Goal: Task Accomplishment & Management: Use online tool/utility

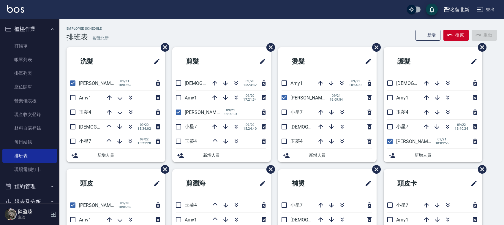
scroll to position [2, 0]
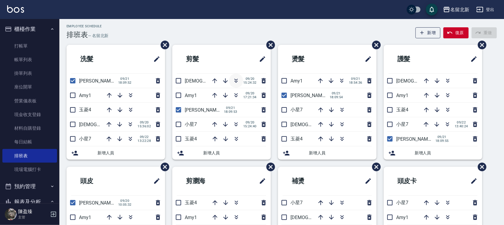
click at [236, 82] on icon "button" at bounding box center [236, 82] width 3 height 2
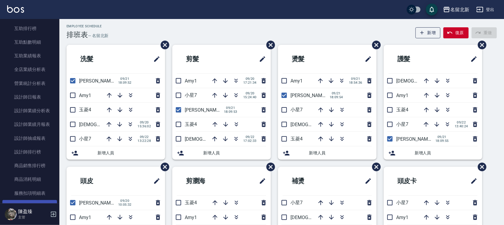
scroll to position [260, 0]
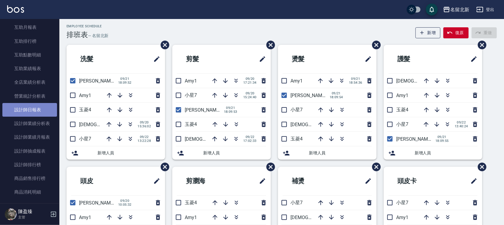
click at [39, 109] on link "設計師日報表" at bounding box center [29, 110] width 55 height 14
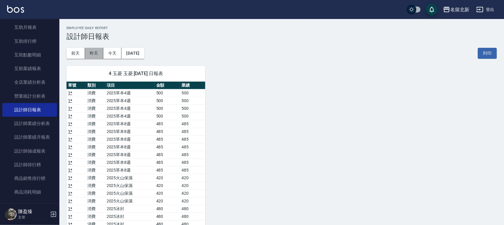
click at [94, 55] on button "昨天" at bounding box center [94, 53] width 18 height 11
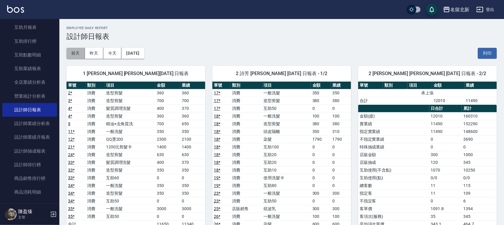
click at [72, 53] on button "前天" at bounding box center [76, 53] width 18 height 11
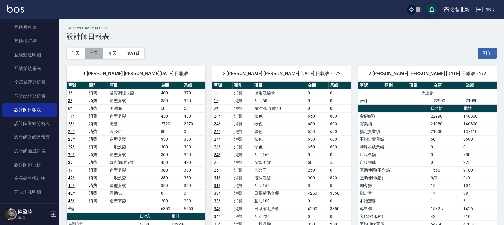
click at [96, 58] on button "昨天" at bounding box center [94, 53] width 18 height 11
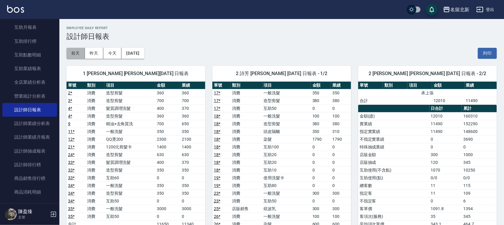
click at [80, 52] on button "前天" at bounding box center [76, 53] width 18 height 11
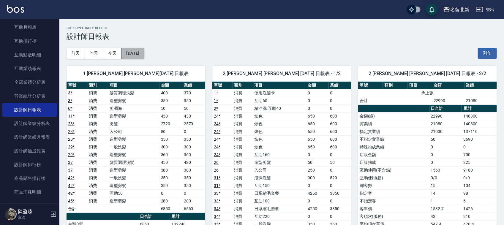
click at [144, 57] on button "[DATE]" at bounding box center [133, 53] width 23 height 11
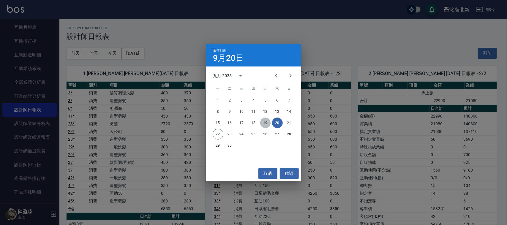
click at [267, 124] on button "19" at bounding box center [265, 123] width 11 height 11
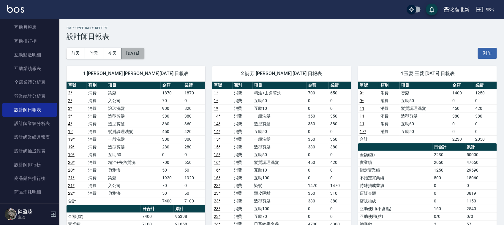
click at [144, 54] on button "[DATE]" at bounding box center [133, 53] width 23 height 11
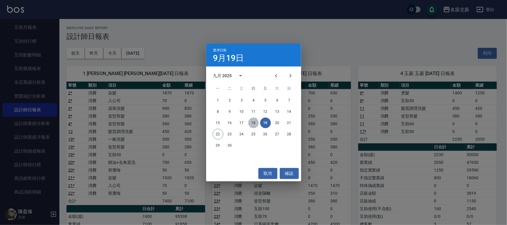
click at [255, 122] on button "18" at bounding box center [253, 123] width 11 height 11
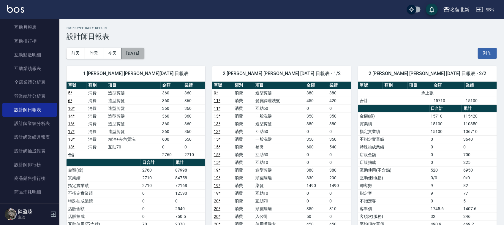
click at [144, 53] on button "[DATE]" at bounding box center [133, 53] width 23 height 11
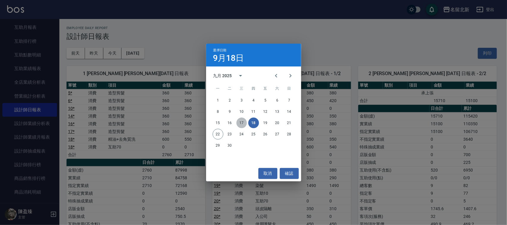
click at [243, 124] on button "17" at bounding box center [242, 123] width 11 height 11
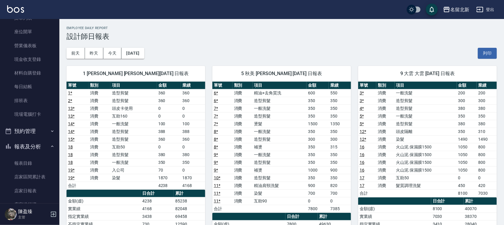
scroll to position [54, 0]
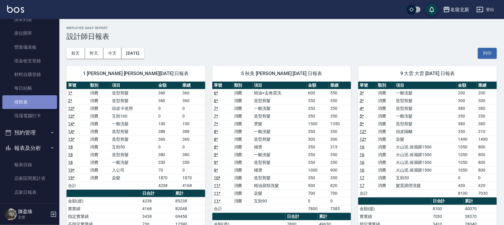
click at [37, 99] on link "排班表" at bounding box center [29, 102] width 55 height 14
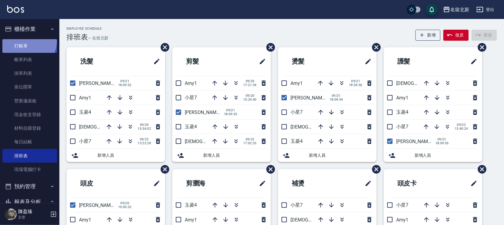
click at [21, 40] on link "打帳單" at bounding box center [29, 46] width 55 height 14
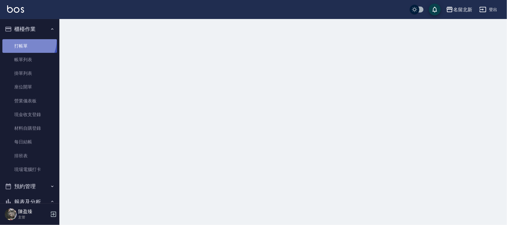
click at [21, 40] on link "打帳單" at bounding box center [29, 46] width 55 height 14
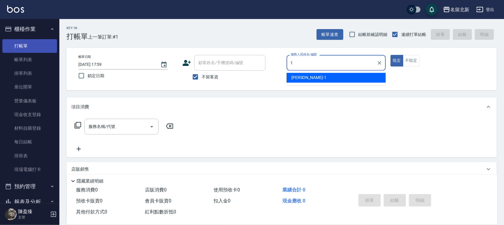
type input "[PERSON_NAME]-1"
type button "true"
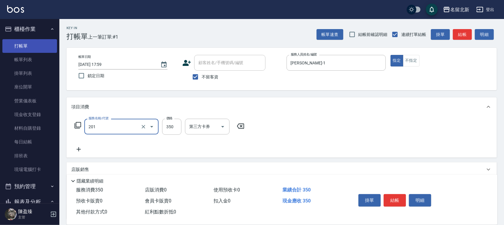
type input "一般洗髮(201)"
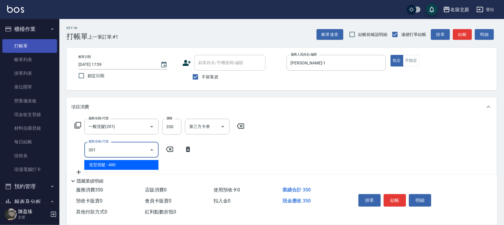
type input "造型剪髮(301)"
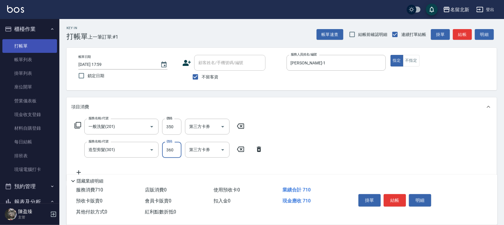
type input "360"
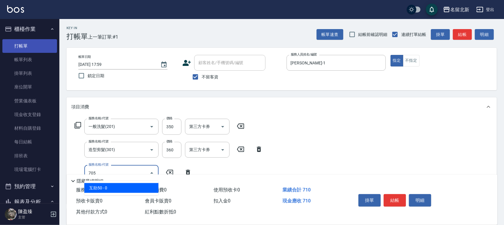
type input "互助50(705)"
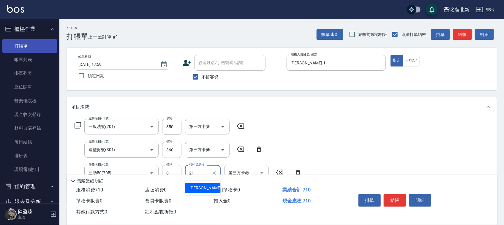
type input "[PERSON_NAME]-21"
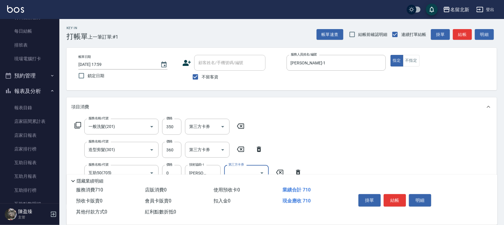
scroll to position [111, 0]
click at [395, 199] on button "結帳" at bounding box center [395, 200] width 22 height 12
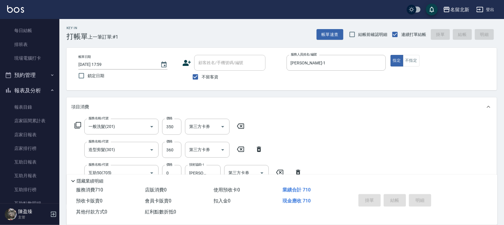
type input "[DATE] 18:00"
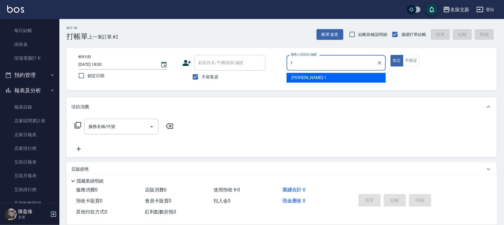
type input "[PERSON_NAME]-1"
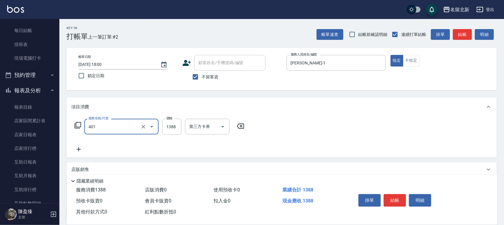
type input "燙髮(401)"
type input "2800"
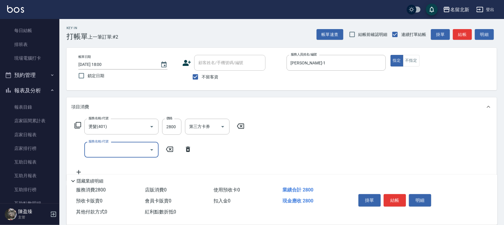
type input "["
type input "入公司(p01)"
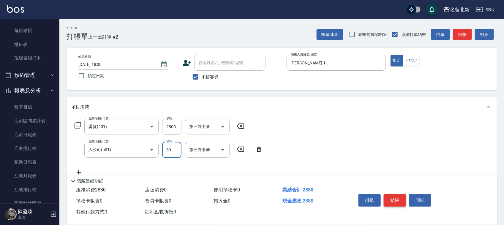
type input "80"
type input "互助100(710)"
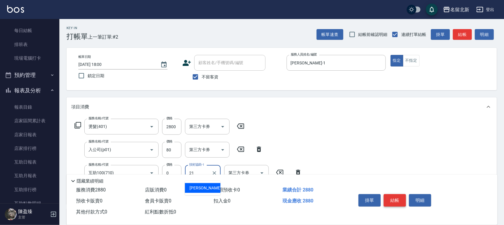
type input "[PERSON_NAME]-21"
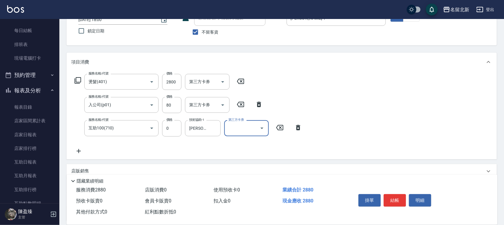
scroll to position [97, 0]
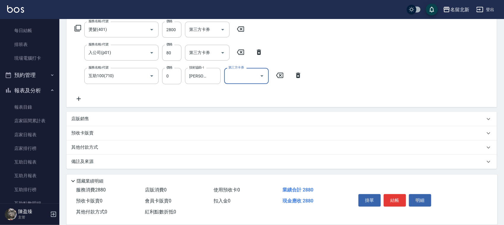
click at [98, 144] on p "其他付款方式" at bounding box center [86, 147] width 30 height 7
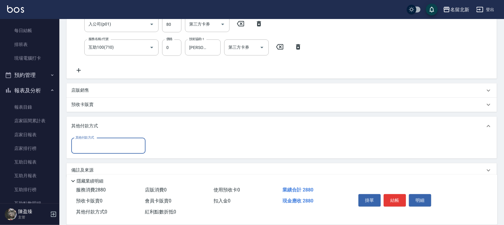
scroll to position [126, 0]
drag, startPoint x: 100, startPoint y: 146, endPoint x: 103, endPoint y: 166, distance: 19.9
click at [100, 147] on input "其他付款方式" at bounding box center [108, 145] width 69 height 10
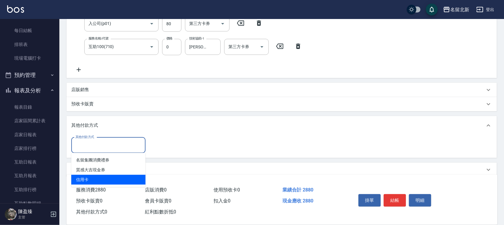
drag, startPoint x: 107, startPoint y: 173, endPoint x: 110, endPoint y: 178, distance: 6.1
click at [110, 178] on ul "名留集團消費禮券 質感大吉現金券 信用卡" at bounding box center [108, 170] width 74 height 34
click at [110, 178] on span "信用卡" at bounding box center [108, 180] width 74 height 10
type input "信用卡"
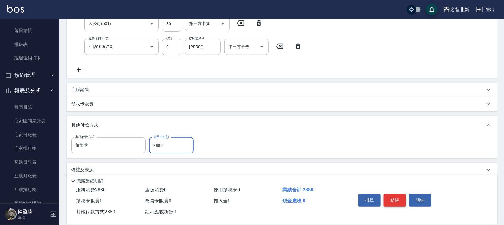
type input "2880"
click at [396, 199] on button "結帳" at bounding box center [395, 200] width 22 height 12
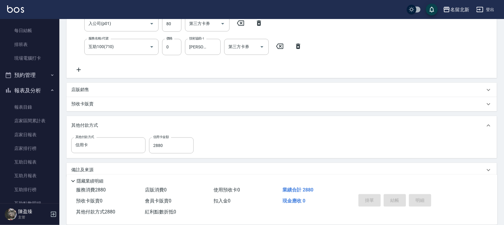
scroll to position [0, 0]
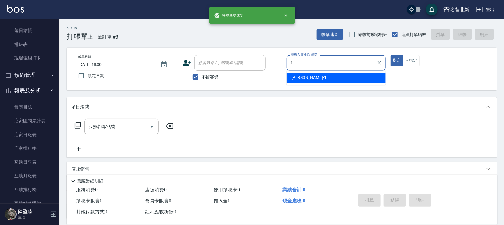
type input "[PERSON_NAME]-1"
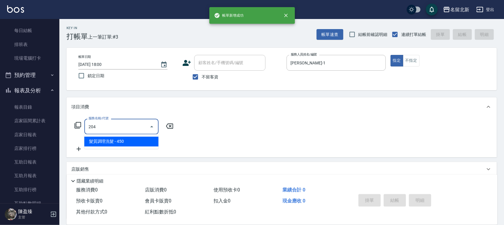
type input "髮質調理洗髮(204)"
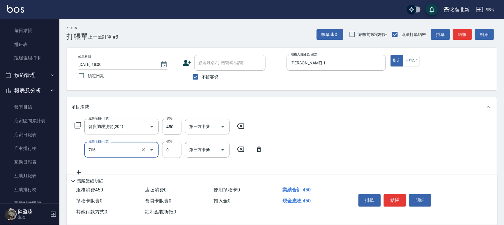
type input "互助60(706)"
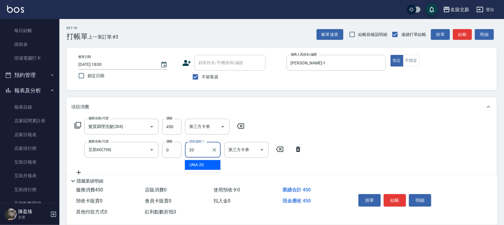
type input "UNA-20"
click at [396, 199] on button "結帳" at bounding box center [395, 200] width 22 height 12
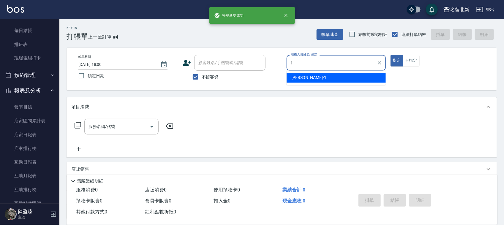
type input "[PERSON_NAME]-1"
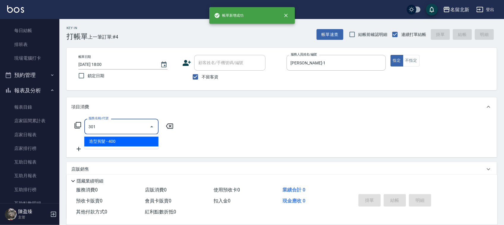
type input "造型剪髮(301)"
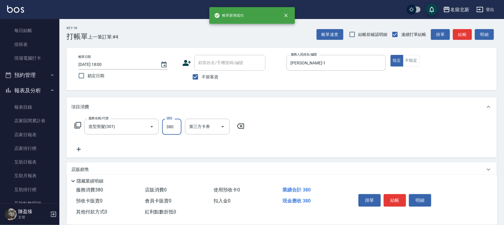
type input "380"
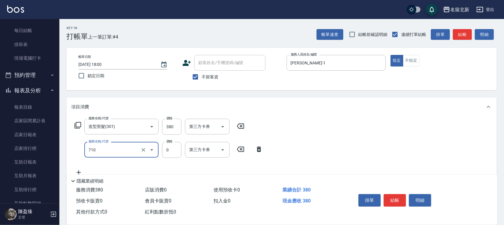
type input "互助100(710)"
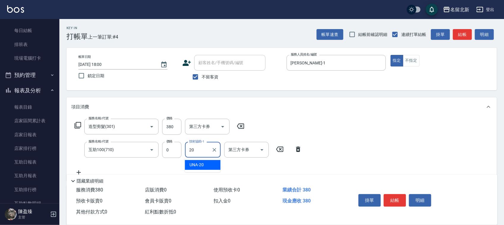
type input "UNA-20"
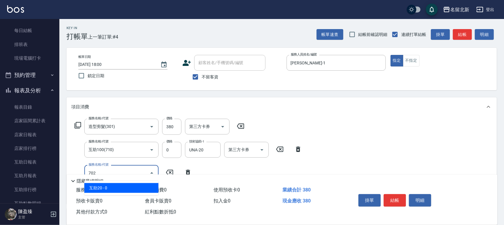
type input "互助20(702)"
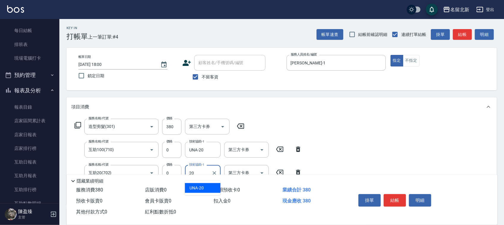
type input "UNA-20"
click at [396, 198] on button "結帳" at bounding box center [395, 200] width 22 height 12
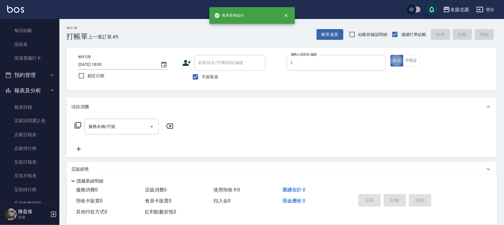
type input "[PERSON_NAME]-1"
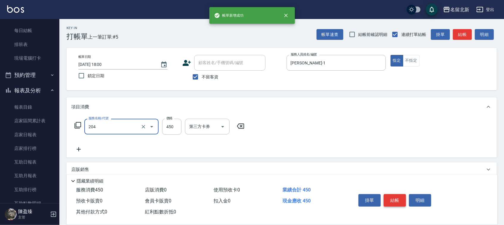
type input "髮質調理洗髮(204)"
click at [396, 198] on button "結帳" at bounding box center [395, 200] width 22 height 12
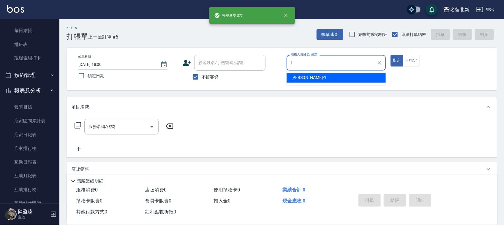
type input "[PERSON_NAME]-1"
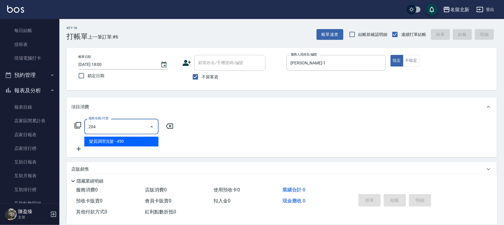
type input "髮質調理洗髮(204)"
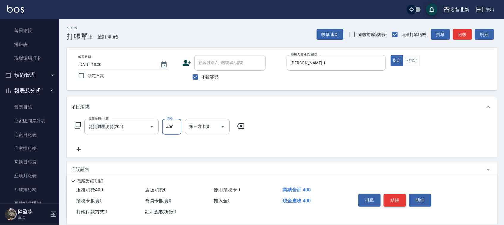
type input "400"
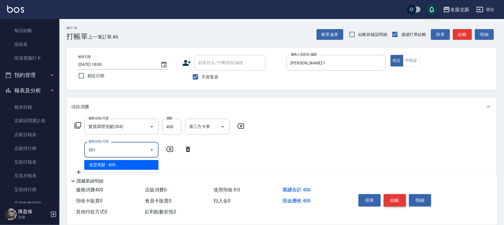
type input "造型剪髮(301)"
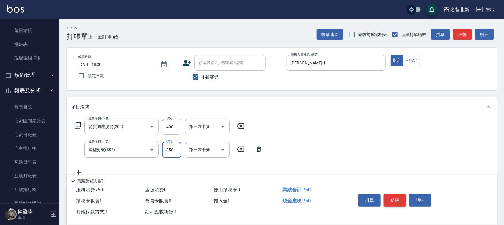
type input "350"
click at [396, 197] on button "結帳" at bounding box center [395, 200] width 22 height 12
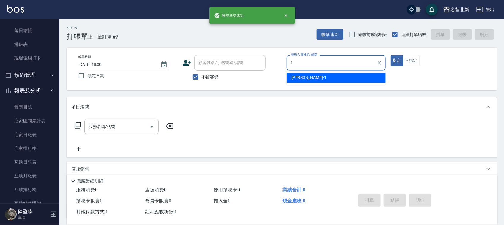
type input "[PERSON_NAME]-1"
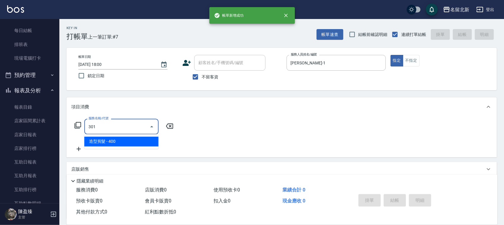
type input "造型剪髮(301)"
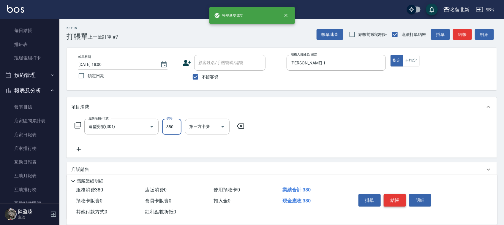
type input "380"
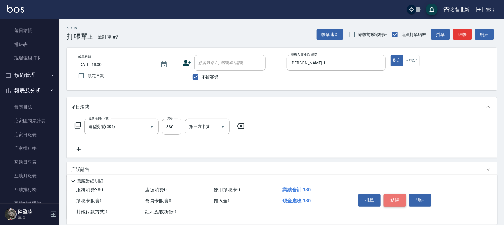
click at [396, 196] on button "結帳" at bounding box center [395, 200] width 22 height 12
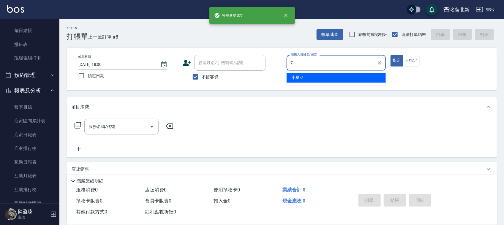
type input "小星-7"
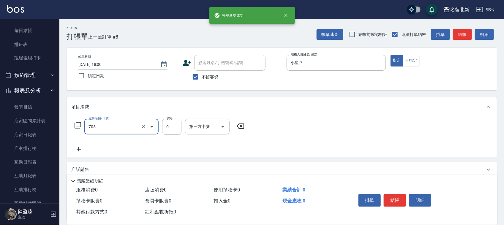
type input "互助50(705)"
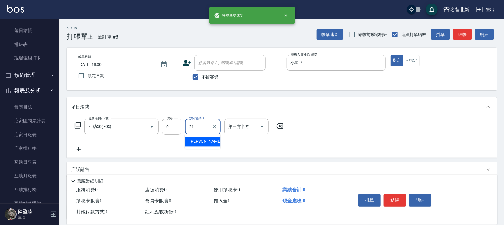
type input "[PERSON_NAME]-21"
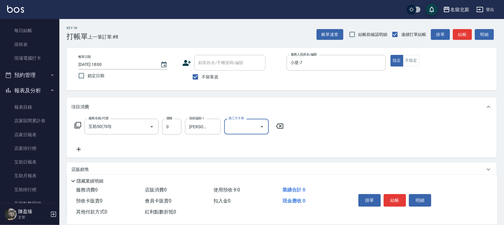
click at [396, 196] on button "結帳" at bounding box center [395, 200] width 22 height 12
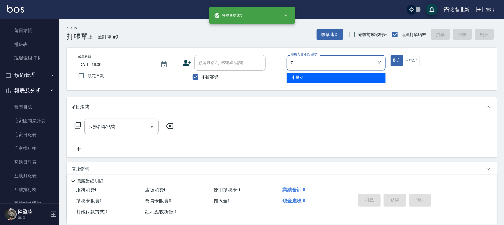
type input "小星-7"
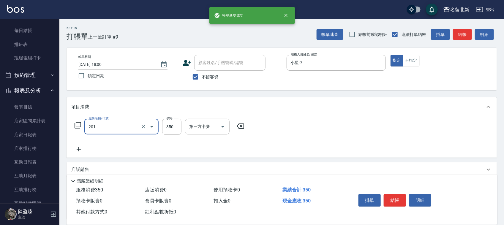
type input "一般洗髮(201)"
click at [396, 196] on button "結帳" at bounding box center [395, 200] width 22 height 12
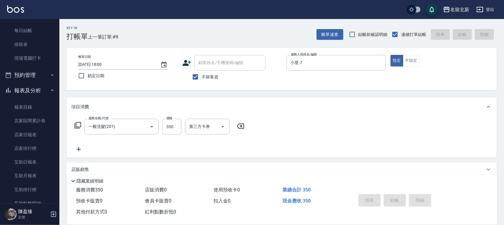
type input "[DATE] 18:01"
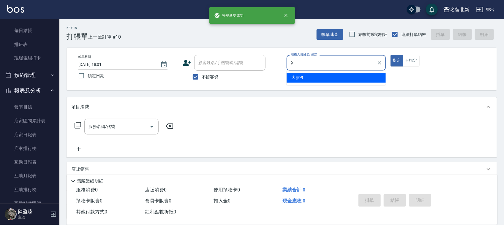
type input "大雲-9"
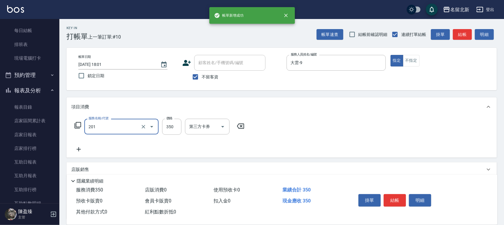
type input "一般洗髮(201)"
type input "100"
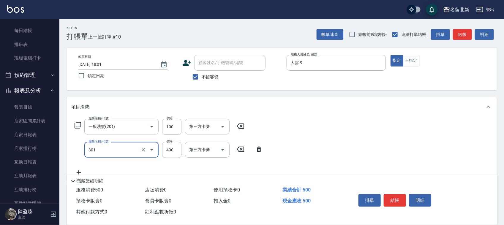
type input "造型剪髮(301)"
type input "380"
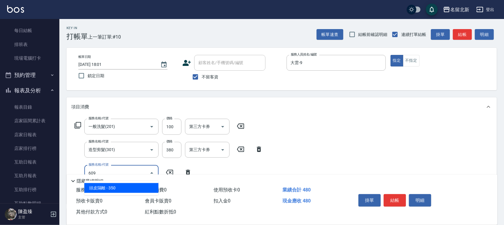
type input "頭皮隔離(609)"
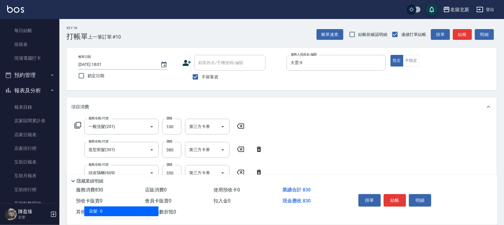
type input "染髮(501)"
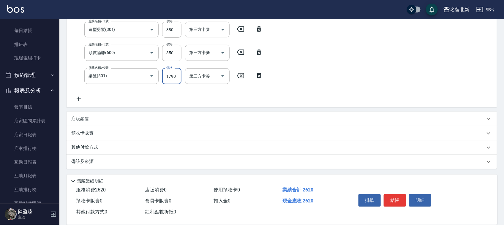
type input "1790"
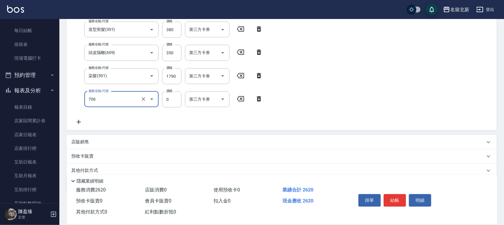
type input "互助60(706)"
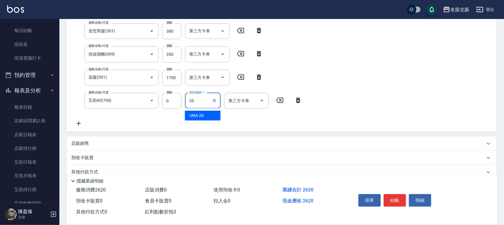
type input "UNA-20"
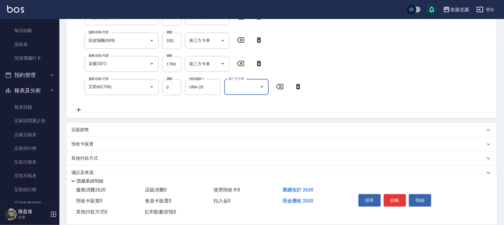
scroll to position [144, 0]
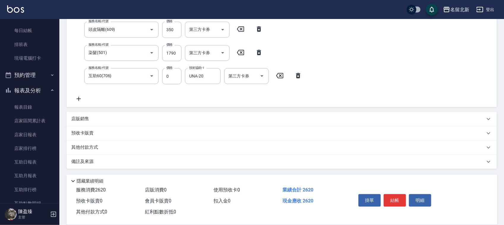
click at [91, 149] on div "其他付款方式" at bounding box center [282, 148] width 431 height 14
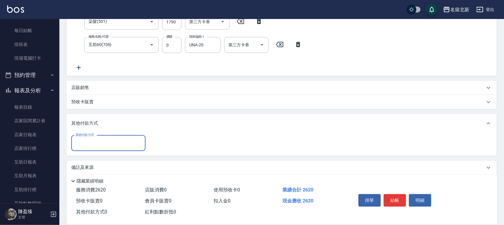
scroll to position [176, 0]
click at [88, 148] on div "其他付款方式" at bounding box center [108, 143] width 74 height 16
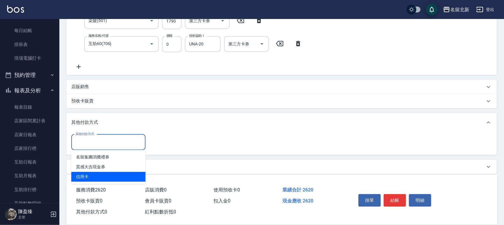
click at [96, 173] on span "信用卡" at bounding box center [108, 177] width 74 height 10
type input "信用卡"
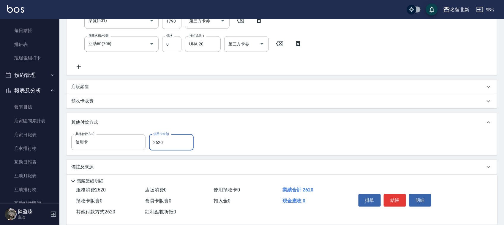
type input "2620"
click at [391, 196] on button "結帳" at bounding box center [395, 200] width 22 height 12
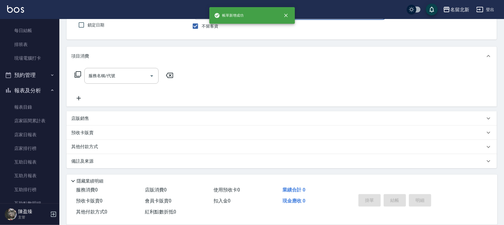
scroll to position [0, 0]
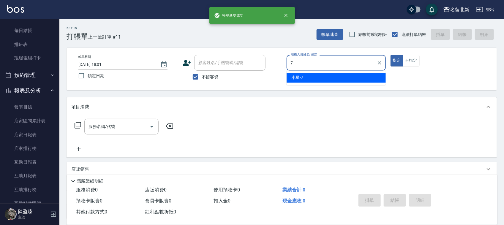
type input "小星-7"
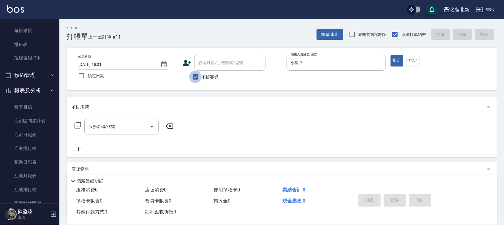
click at [196, 75] on input "不留客資" at bounding box center [195, 77] width 12 height 12
checkbox input "false"
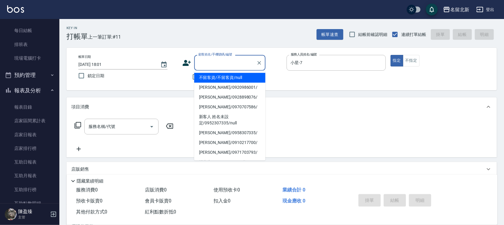
drag, startPoint x: 222, startPoint y: 65, endPoint x: 224, endPoint y: 69, distance: 4.9
click at [224, 69] on div "顧客姓名/手機號碼/編號" at bounding box center [229, 63] width 71 height 16
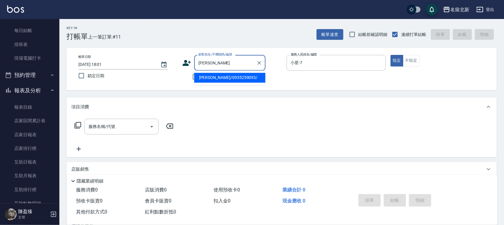
click at [229, 64] on input "[PERSON_NAME]" at bounding box center [225, 63] width 57 height 10
click at [220, 77] on li "[PERSON_NAME]/0935259093/" at bounding box center [229, 78] width 71 height 10
type input "[PERSON_NAME]/0935259093/"
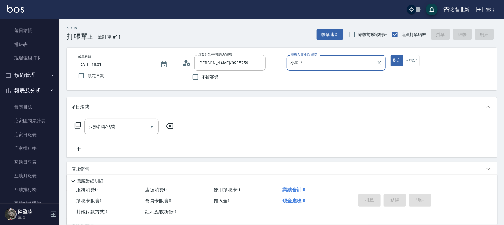
click at [391, 55] on button "指定" at bounding box center [397, 61] width 13 height 12
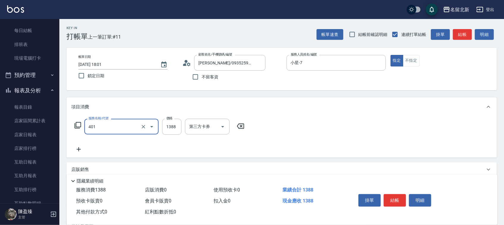
type input "燙髮(401)"
type input "1790"
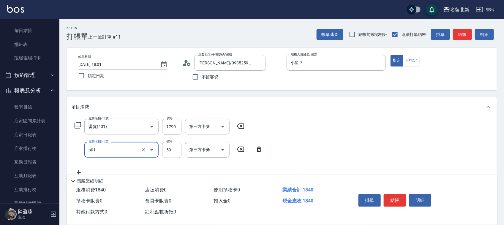
type input "入公司(p01)"
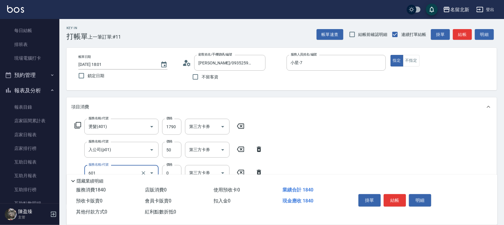
type input "使用護髮卡(601)"
type input "550"
type input "p"
type input "互助20(702)"
type input "[PERSON_NAME]-21"
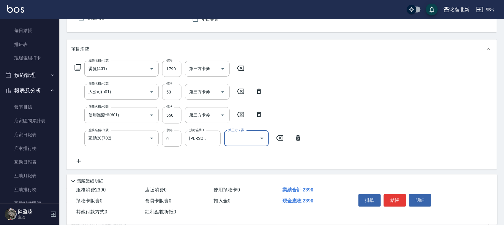
scroll to position [135, 0]
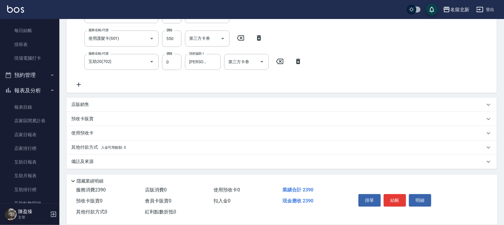
click at [92, 149] on p "其他付款方式 入金可用餘額: 0" at bounding box center [98, 147] width 55 height 7
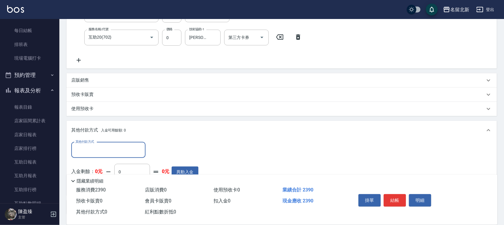
scroll to position [172, 0]
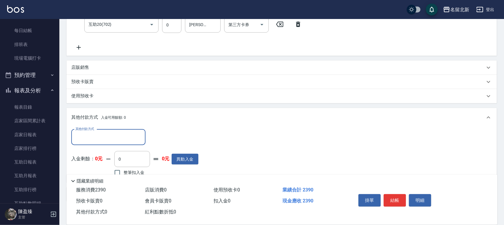
click at [91, 139] on input "其他付款方式" at bounding box center [108, 137] width 69 height 10
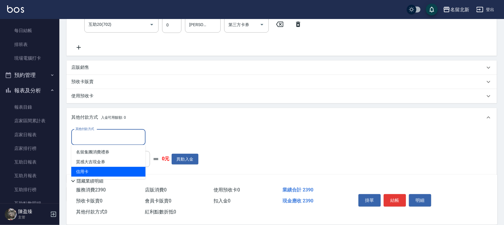
click at [91, 170] on span "信用卡" at bounding box center [108, 172] width 74 height 10
type input "信用卡"
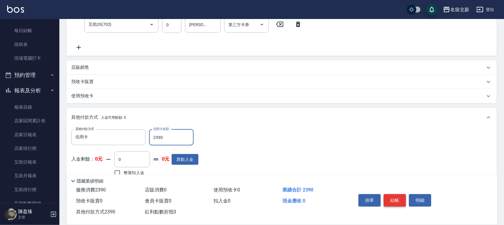
type input "2390"
click at [404, 198] on button "結帳" at bounding box center [395, 200] width 22 height 12
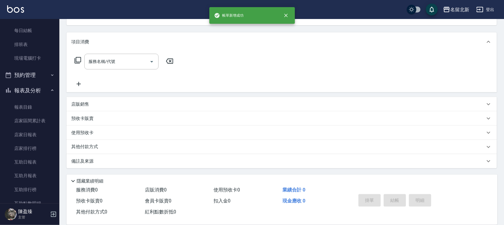
scroll to position [0, 0]
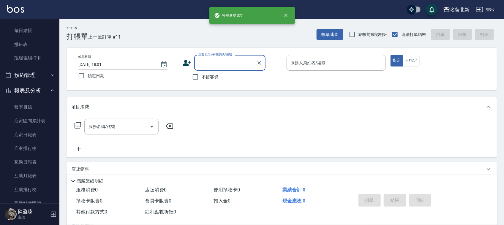
type input "1"
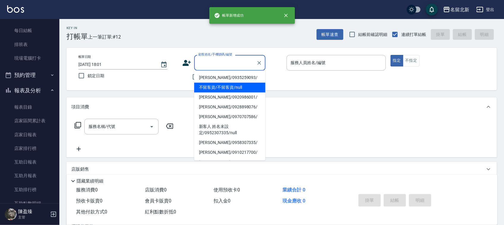
click at [186, 36] on div "Key In 打帳單 上一筆訂單:#12 帳單速查 結帳前確認明細 連續打單結帳 掛單 結帳 明細" at bounding box center [278, 30] width 438 height 22
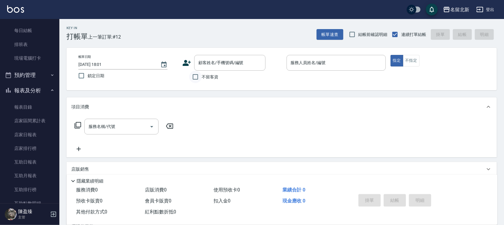
click at [201, 74] on input "不留客資" at bounding box center [195, 77] width 12 height 12
checkbox input "true"
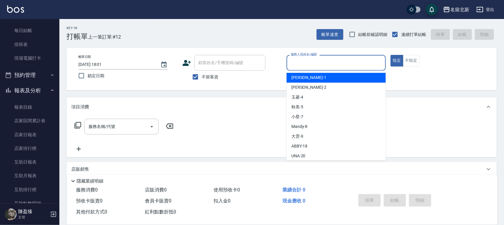
click at [315, 61] on input "服務人員姓名/編號" at bounding box center [336, 63] width 94 height 10
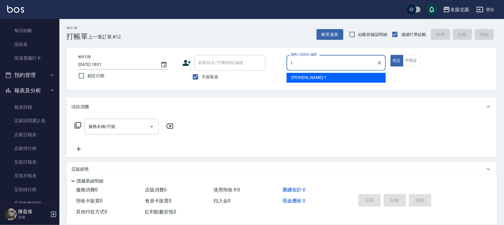
type input "[PERSON_NAME]-1"
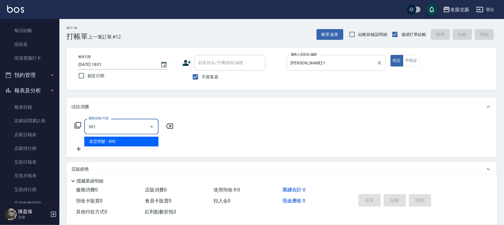
type input "造型剪髮(301)"
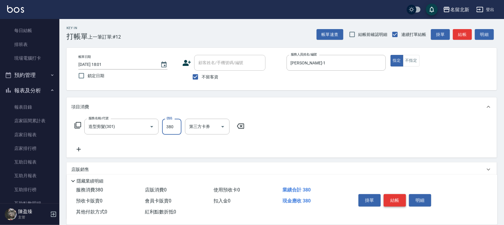
type input "380"
click at [399, 204] on button "結帳" at bounding box center [395, 200] width 22 height 12
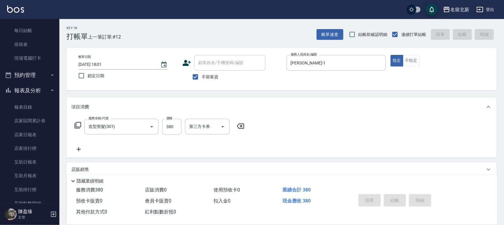
type input "[DATE] 18:02"
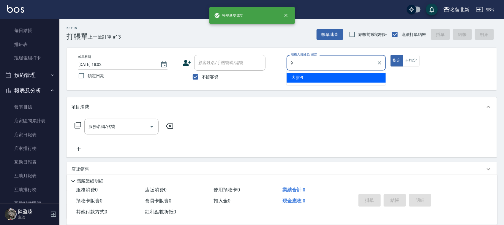
type input "大雲-9"
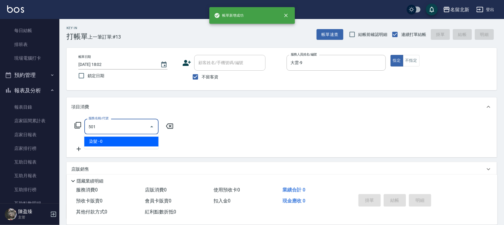
type input "染髮(501)"
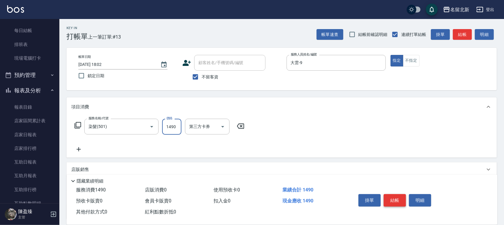
type input "1490"
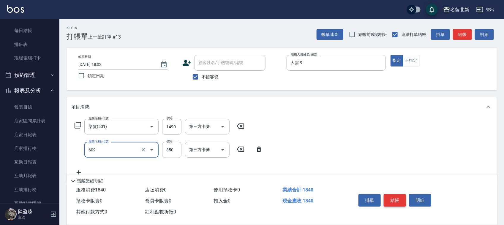
type input "頭皮隔離(609)"
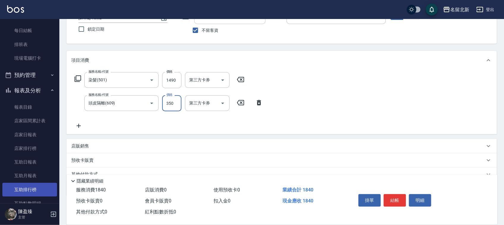
scroll to position [74, 0]
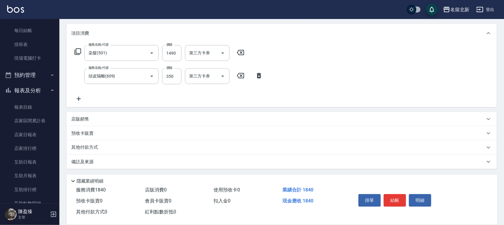
click at [85, 149] on p "其他付款方式" at bounding box center [86, 147] width 30 height 7
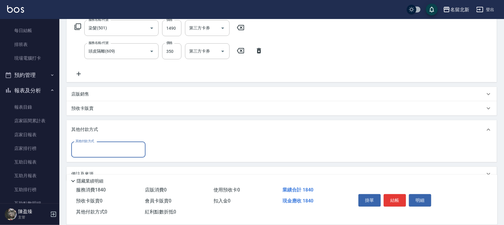
scroll to position [106, 0]
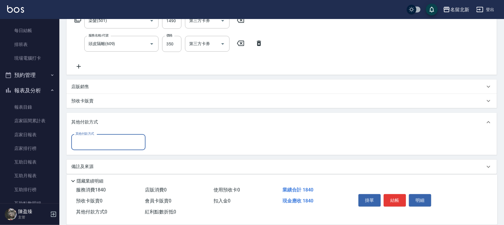
drag, startPoint x: 84, startPoint y: 143, endPoint x: 87, endPoint y: 144, distance: 3.3
click at [86, 143] on input "其他付款方式" at bounding box center [108, 142] width 69 height 10
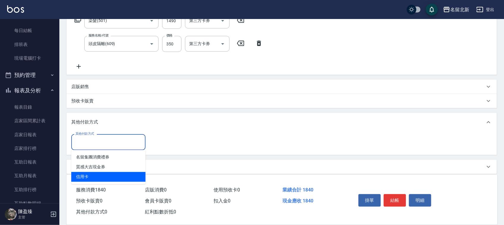
click at [99, 179] on span "信用卡" at bounding box center [108, 177] width 74 height 10
type input "信用卡"
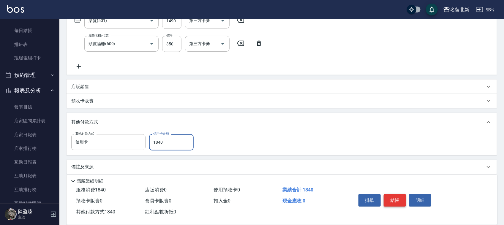
type input "1840"
click at [391, 195] on button "結帳" at bounding box center [395, 200] width 22 height 12
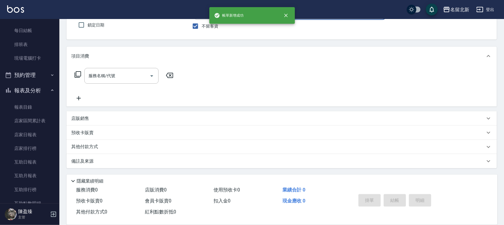
scroll to position [0, 0]
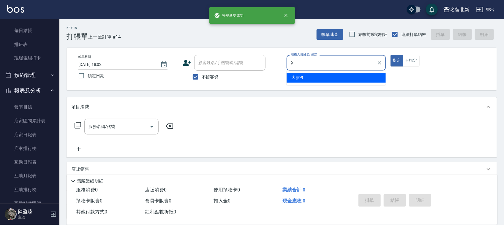
type input "大雲-9"
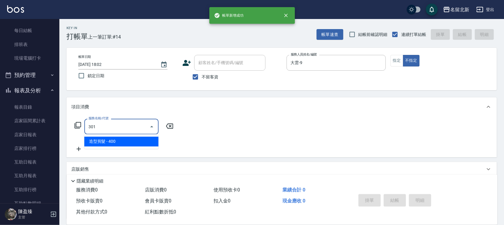
type input "造型剪髮(301)"
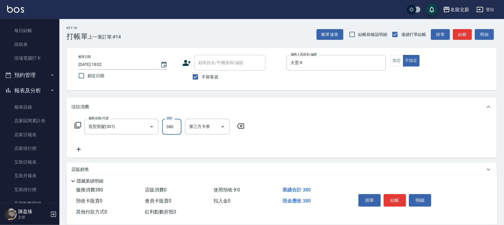
type input "380"
click at [391, 195] on button "結帳" at bounding box center [395, 200] width 22 height 12
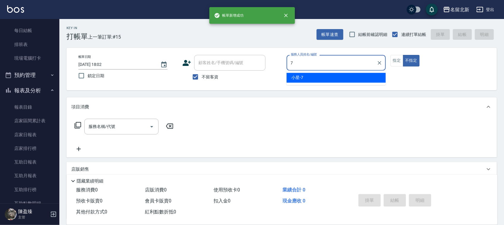
type input "小星-7"
type button "false"
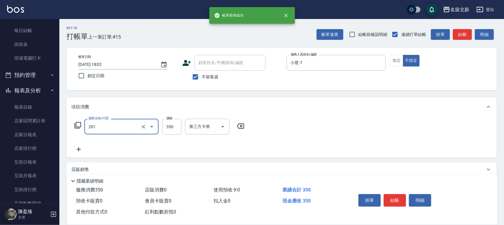
type input "一般洗髮(201)"
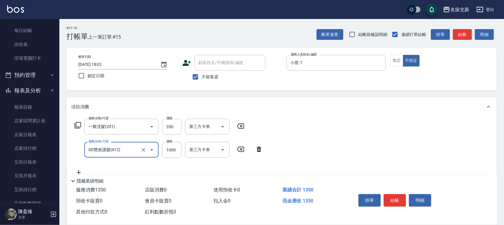
type input "DD雙效護髮(612)"
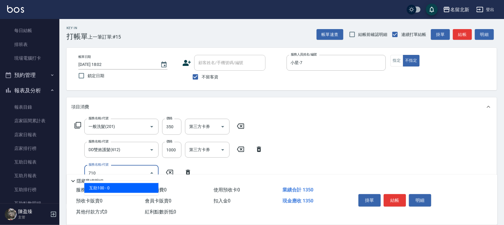
type input "互助100(710)"
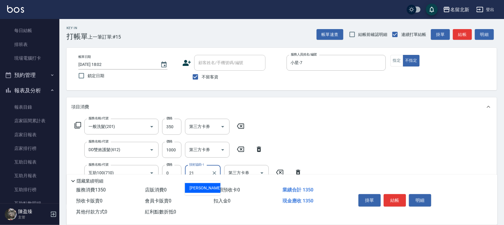
type input "[PERSON_NAME]-21"
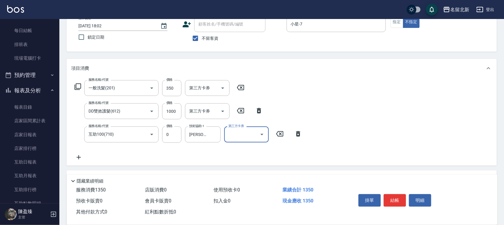
scroll to position [97, 0]
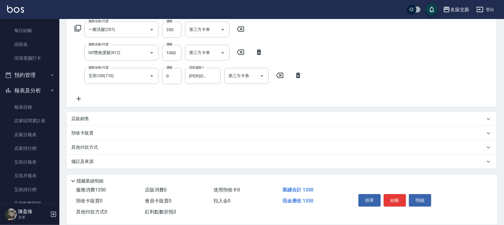
click at [88, 146] on p "其他付款方式" at bounding box center [86, 147] width 30 height 7
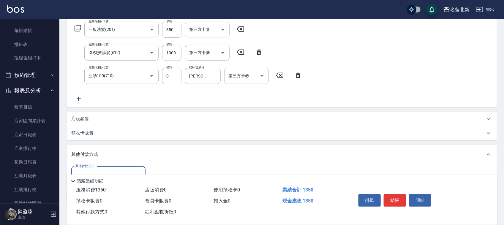
scroll to position [134, 0]
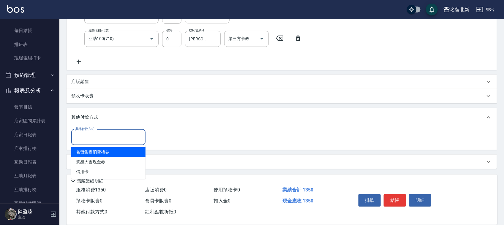
click at [90, 139] on input "其他付款方式" at bounding box center [108, 137] width 69 height 10
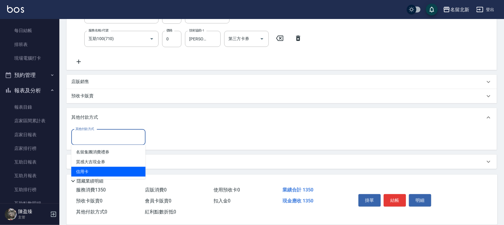
click at [103, 169] on span "信用卡" at bounding box center [108, 172] width 74 height 10
type input "信用卡"
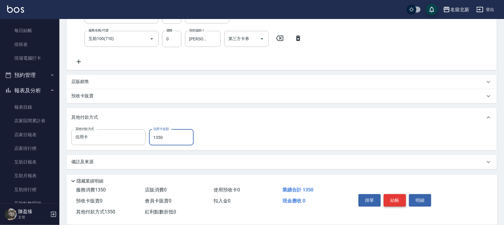
type input "1350"
click at [391, 199] on button "結帳" at bounding box center [395, 200] width 22 height 12
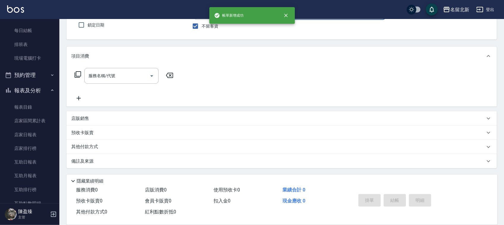
scroll to position [0, 0]
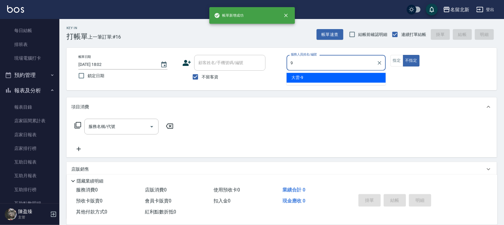
type input "大雲-9"
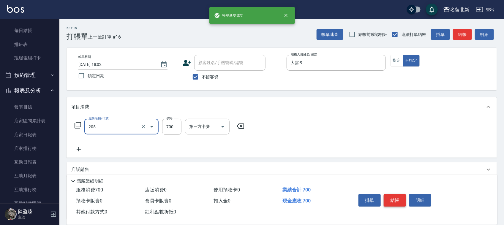
type input "精油+去角質洗(205)"
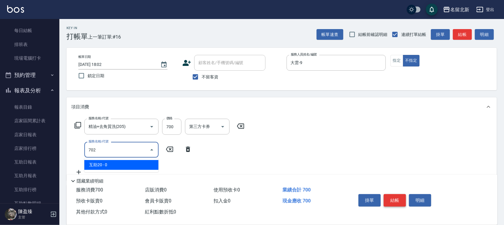
type input "互助20(702)"
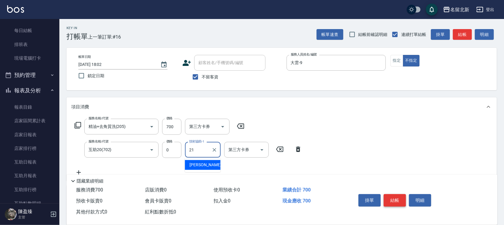
type input "[PERSON_NAME]-21"
click at [391, 199] on button "結帳" at bounding box center [395, 200] width 22 height 12
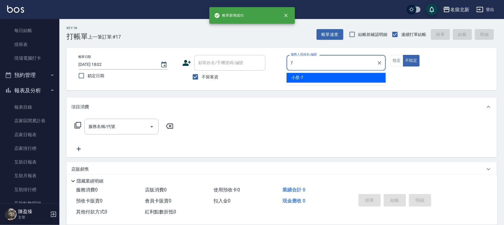
type input "小星-7"
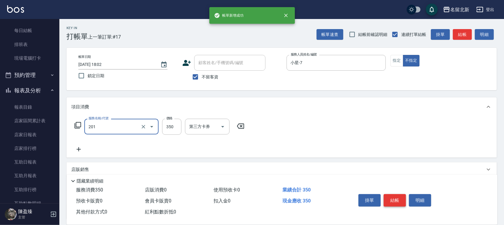
type input "一般洗髮(201)"
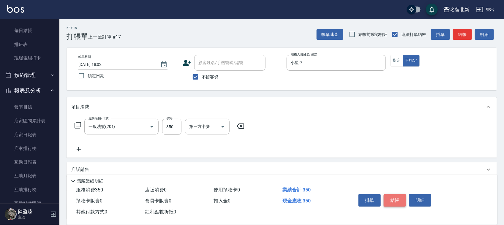
click at [391, 199] on button "結帳" at bounding box center [395, 200] width 22 height 12
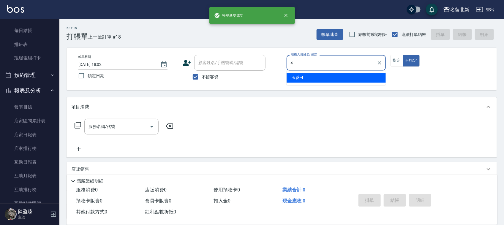
type input "玉菱-4"
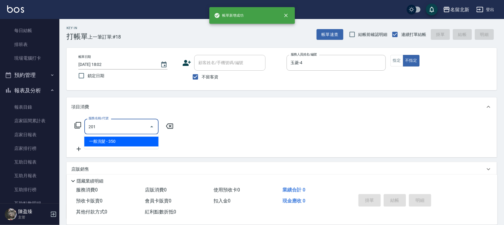
type input "一般洗髮(201)"
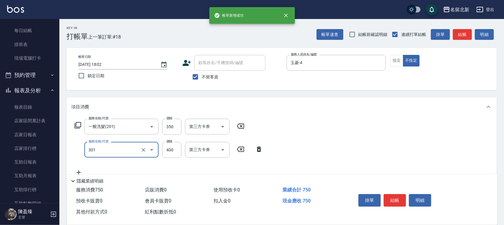
type input "造型剪髮(301)"
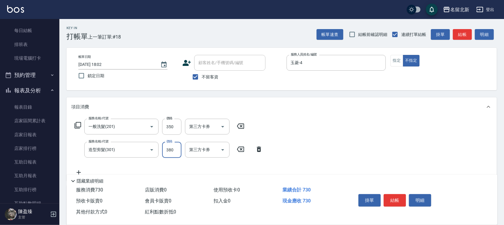
type input "380"
click at [391, 198] on button "結帳" at bounding box center [395, 200] width 22 height 12
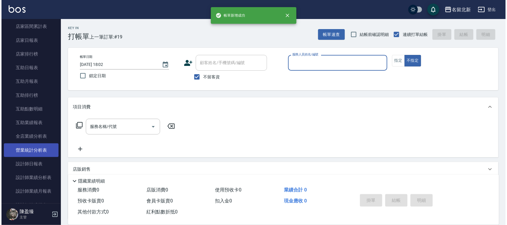
scroll to position [223, 0]
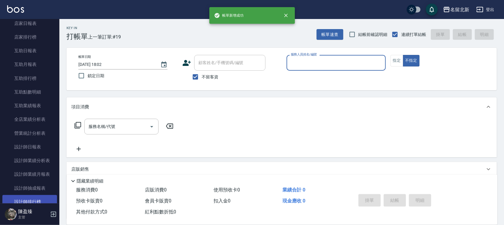
click at [38, 196] on link "設計師排行榜" at bounding box center [29, 202] width 55 height 14
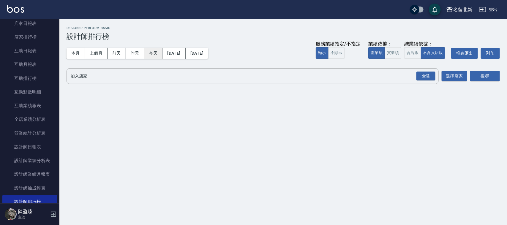
click at [158, 57] on button "今天" at bounding box center [153, 53] width 18 height 11
drag, startPoint x: 430, startPoint y: 75, endPoint x: 454, endPoint y: 71, distance: 23.7
click at [431, 75] on div "全選" at bounding box center [426, 76] width 19 height 9
click at [471, 69] on div "搜尋" at bounding box center [485, 76] width 30 height 17
click at [455, 77] on button "選擇店家" at bounding box center [455, 76] width 26 height 11
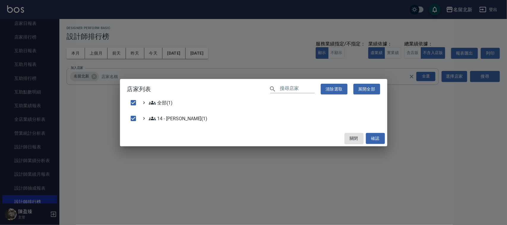
drag, startPoint x: 347, startPoint y: 137, endPoint x: 411, endPoint y: 122, distance: 65.2
click at [348, 137] on button "關閉" at bounding box center [354, 138] width 19 height 11
checkbox input "false"
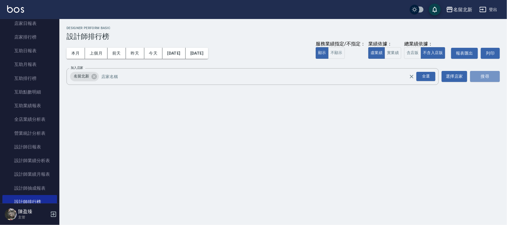
drag, startPoint x: 482, startPoint y: 77, endPoint x: 467, endPoint y: 83, distance: 16.2
click at [478, 78] on button "搜尋" at bounding box center [485, 76] width 30 height 11
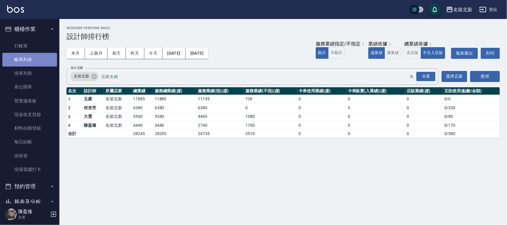
click at [36, 60] on link "帳單列表" at bounding box center [29, 60] width 55 height 14
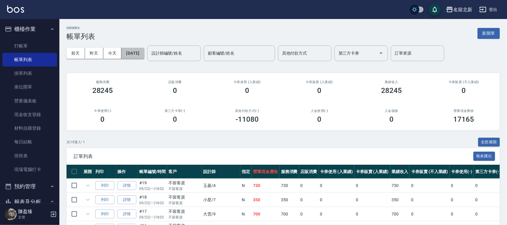
click at [137, 51] on button "[DATE]" at bounding box center [133, 53] width 23 height 11
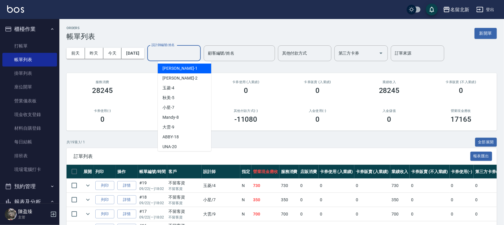
click at [174, 53] on input "設計師編號/姓名" at bounding box center [174, 53] width 48 height 10
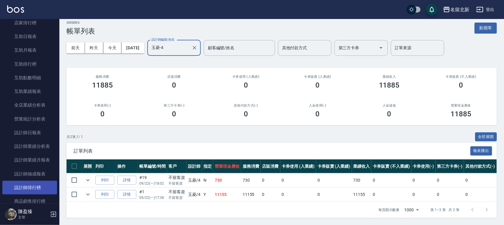
scroll to position [223, 0]
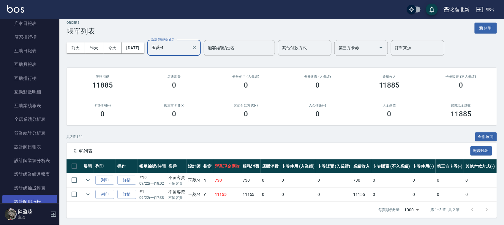
type input "玉菱-4"
click at [32, 195] on link "設計師排行榜" at bounding box center [29, 202] width 55 height 14
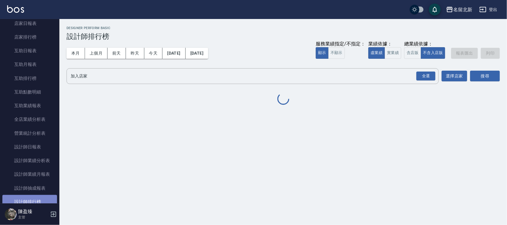
click at [33, 197] on link "設計師排行榜" at bounding box center [29, 202] width 55 height 14
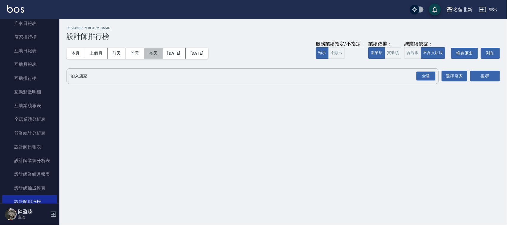
drag, startPoint x: 158, startPoint y: 58, endPoint x: 248, endPoint y: 40, distance: 91.2
click at [160, 59] on div "本月 上個月 [DATE] [DATE] [DATE] [DATE] [DATE] 服務業績指定/不指定： 顯示 不顯示 業績依據： 虛業績 實業績 總業績依…" at bounding box center [284, 53] width 434 height 25
drag, startPoint x: 426, startPoint y: 75, endPoint x: 445, endPoint y: 73, distance: 19.8
click at [431, 76] on div "全選" at bounding box center [426, 76] width 19 height 9
click at [491, 72] on div "名留北新 [DATE] - [DATE] 設計師排行榜 列印時間： [DATE][PHONE_NUMBER]:03 Designer Perform Basi…" at bounding box center [283, 56] width 448 height 75
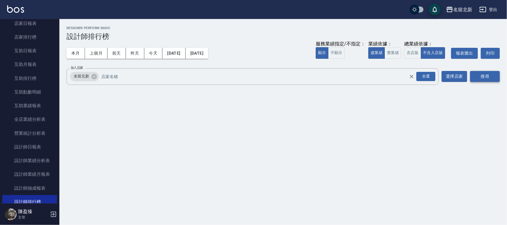
click at [495, 80] on button "搜尋" at bounding box center [485, 76] width 30 height 11
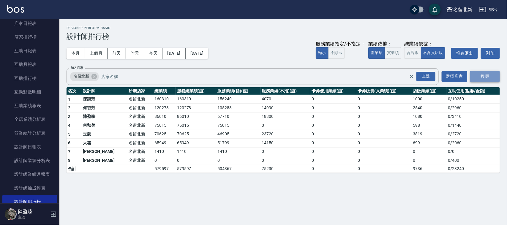
click at [491, 76] on button "搜尋" at bounding box center [485, 76] width 30 height 11
drag, startPoint x: 153, startPoint y: 61, endPoint x: 154, endPoint y: 57, distance: 4.5
click at [153, 60] on div "本月 上個月 [DATE] [DATE] [DATE] [DATE] [DATE] 服務業績指定/不指定： 顯示 不顯示 業績依據： 虛業績 實業績 總業績依…" at bounding box center [284, 53] width 434 height 25
click at [154, 57] on button "今天" at bounding box center [153, 53] width 18 height 11
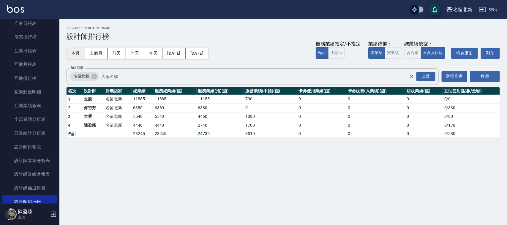
click at [75, 53] on button "本月" at bounding box center [76, 53] width 18 height 11
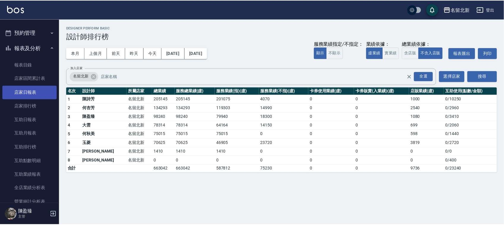
scroll to position [74, 0]
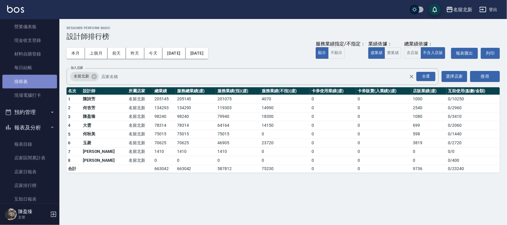
click at [32, 80] on link "排班表" at bounding box center [29, 82] width 55 height 14
